Goal: Task Accomplishment & Management: Manage account settings

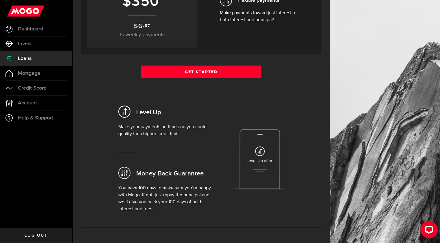
scroll to position [145, 0]
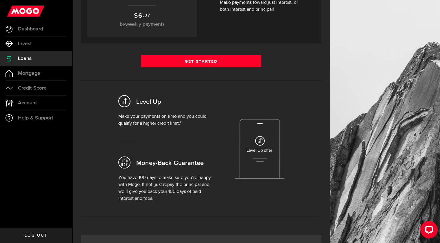
click at [264, 138] on img at bounding box center [259, 149] width 49 height 60
click at [261, 159] on img at bounding box center [259, 149] width 49 height 60
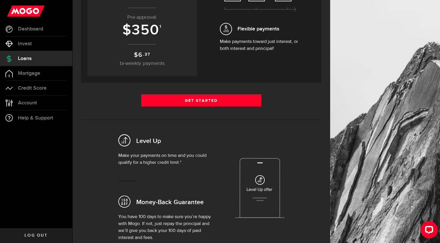
scroll to position [116, 0]
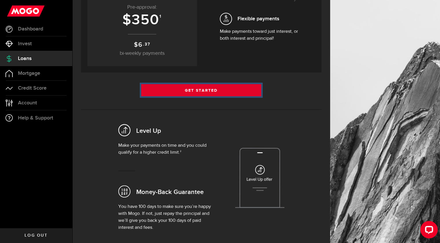
click at [202, 91] on link "Get Started" at bounding box center [201, 90] width 120 height 12
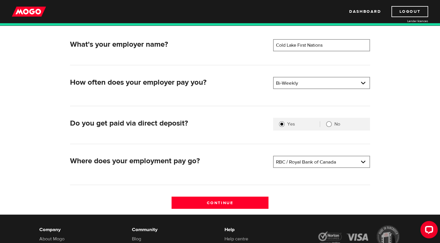
scroll to position [116, 0]
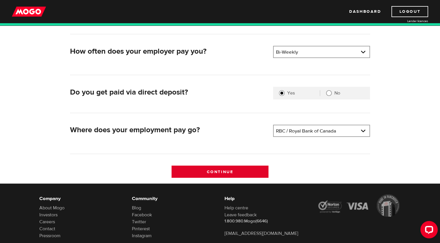
click at [225, 171] on input "Continue" at bounding box center [220, 171] width 97 height 12
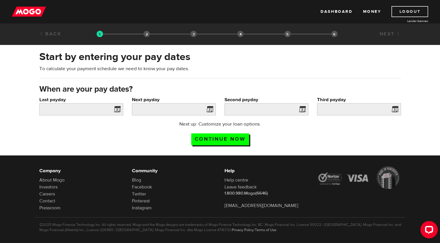
click at [411, 11] on link "Logout" at bounding box center [410, 11] width 37 height 11
